Goal: Task Accomplishment & Management: Use online tool/utility

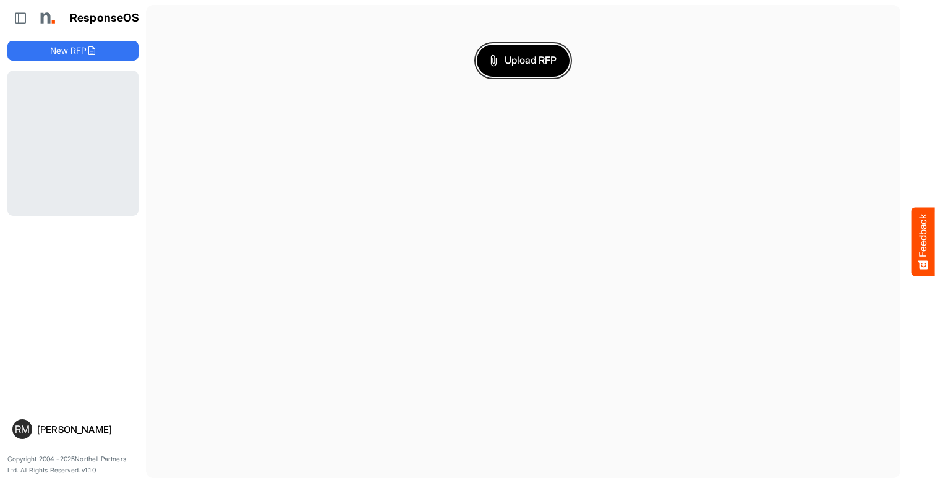
click at [523, 60] on span "Upload RFP" at bounding box center [523, 61] width 67 height 16
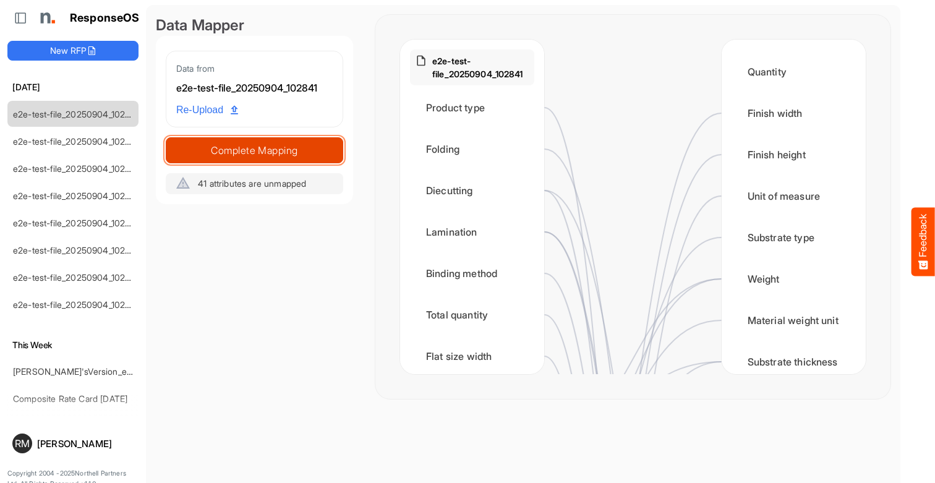
click at [254, 150] on span "Complete Mapping" at bounding box center [254, 150] width 176 height 17
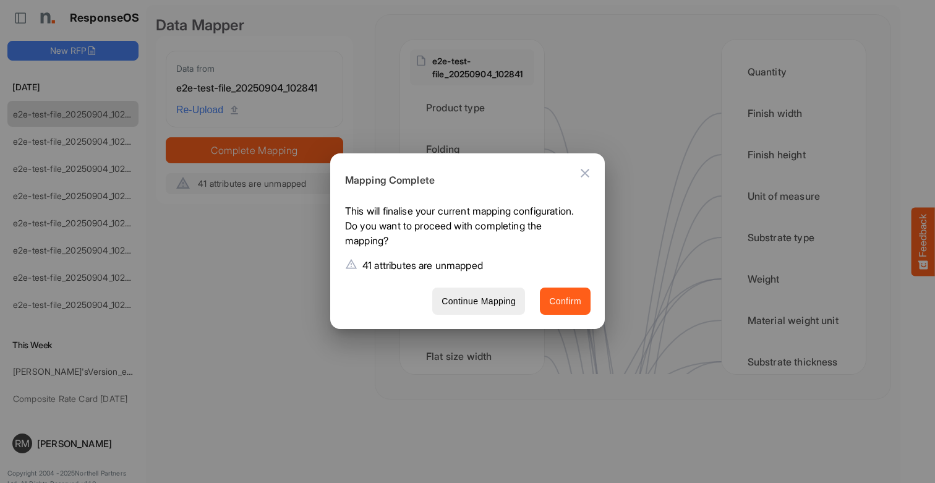
click at [565, 301] on span "Confirm" at bounding box center [565, 301] width 32 height 15
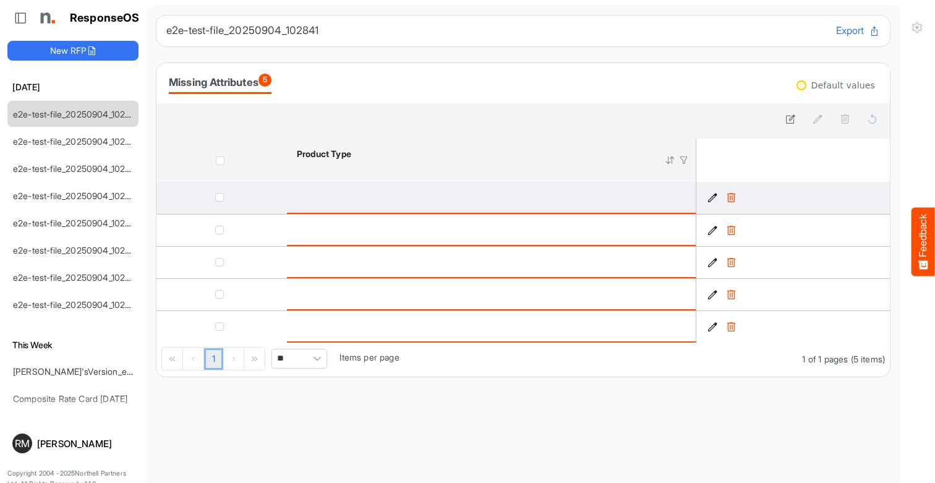
click at [713, 198] on icon "1e45cbda-02e2-4cf0-ac5b-1b0b5b079d96 is template cell Column Header" at bounding box center [713, 197] width 11 height 11
